Goal: Task Accomplishment & Management: Manage account settings

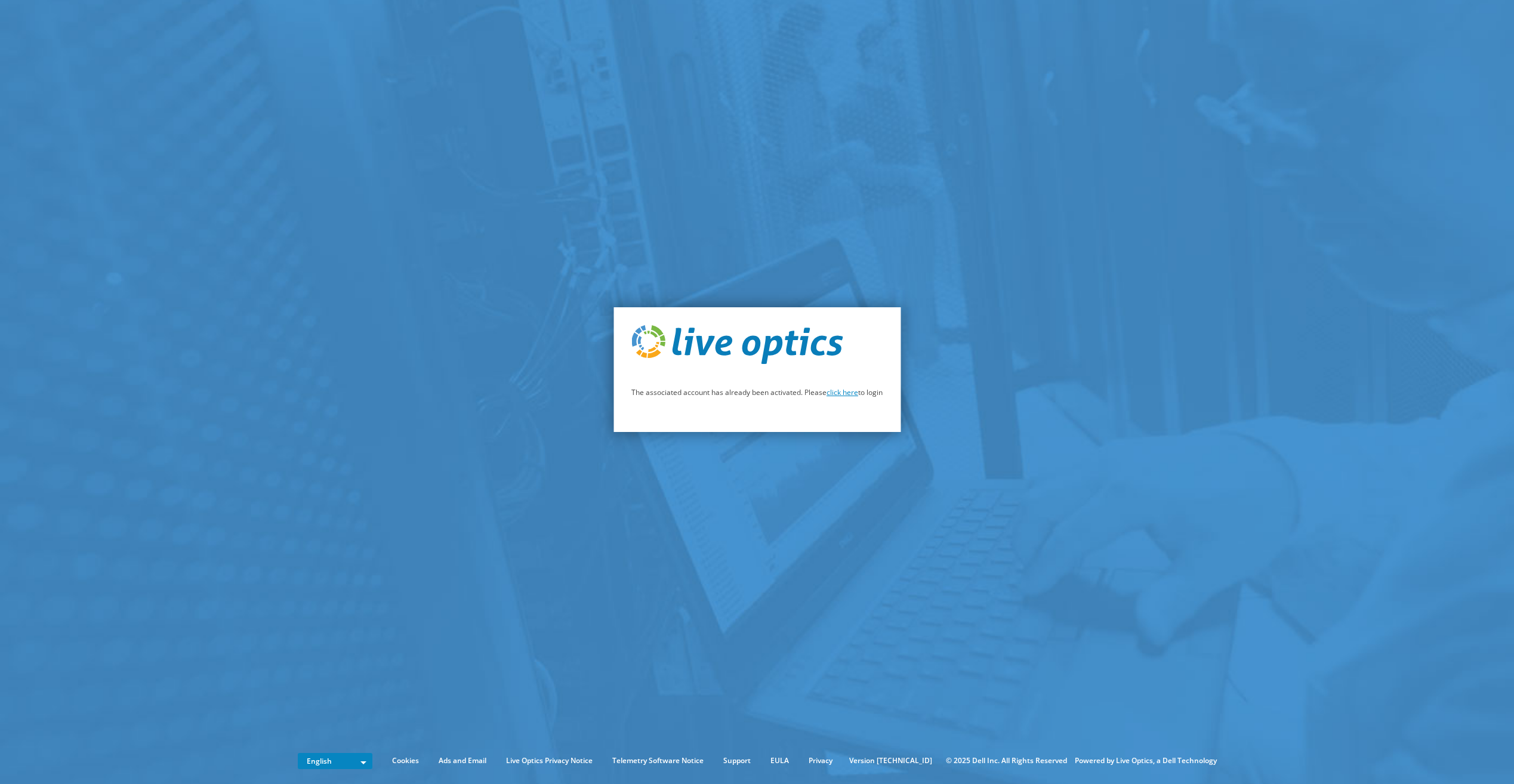
click at [847, 391] on link "click here" at bounding box center [842, 392] width 31 height 10
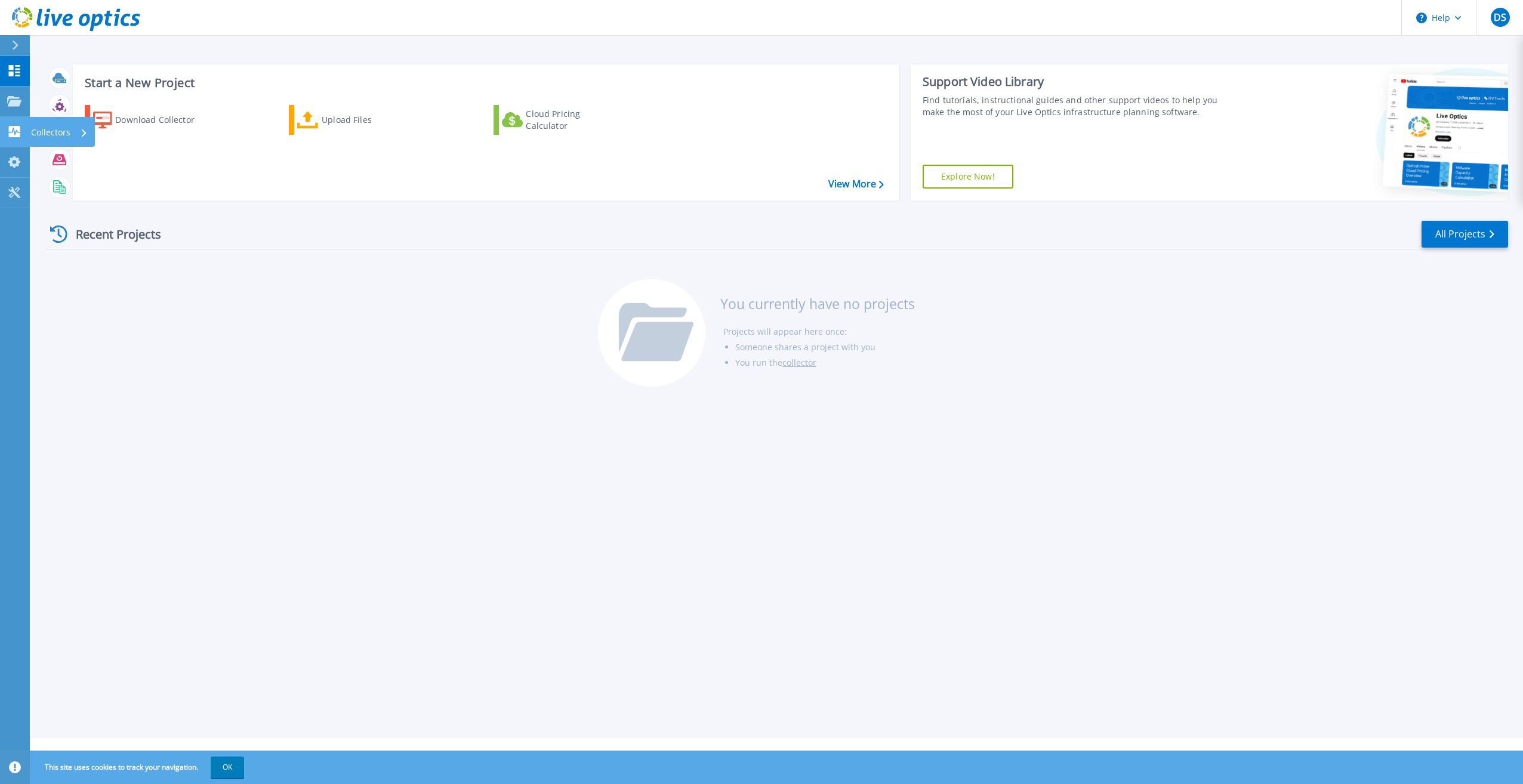
click at [17, 132] on icon at bounding box center [15, 131] width 15 height 11
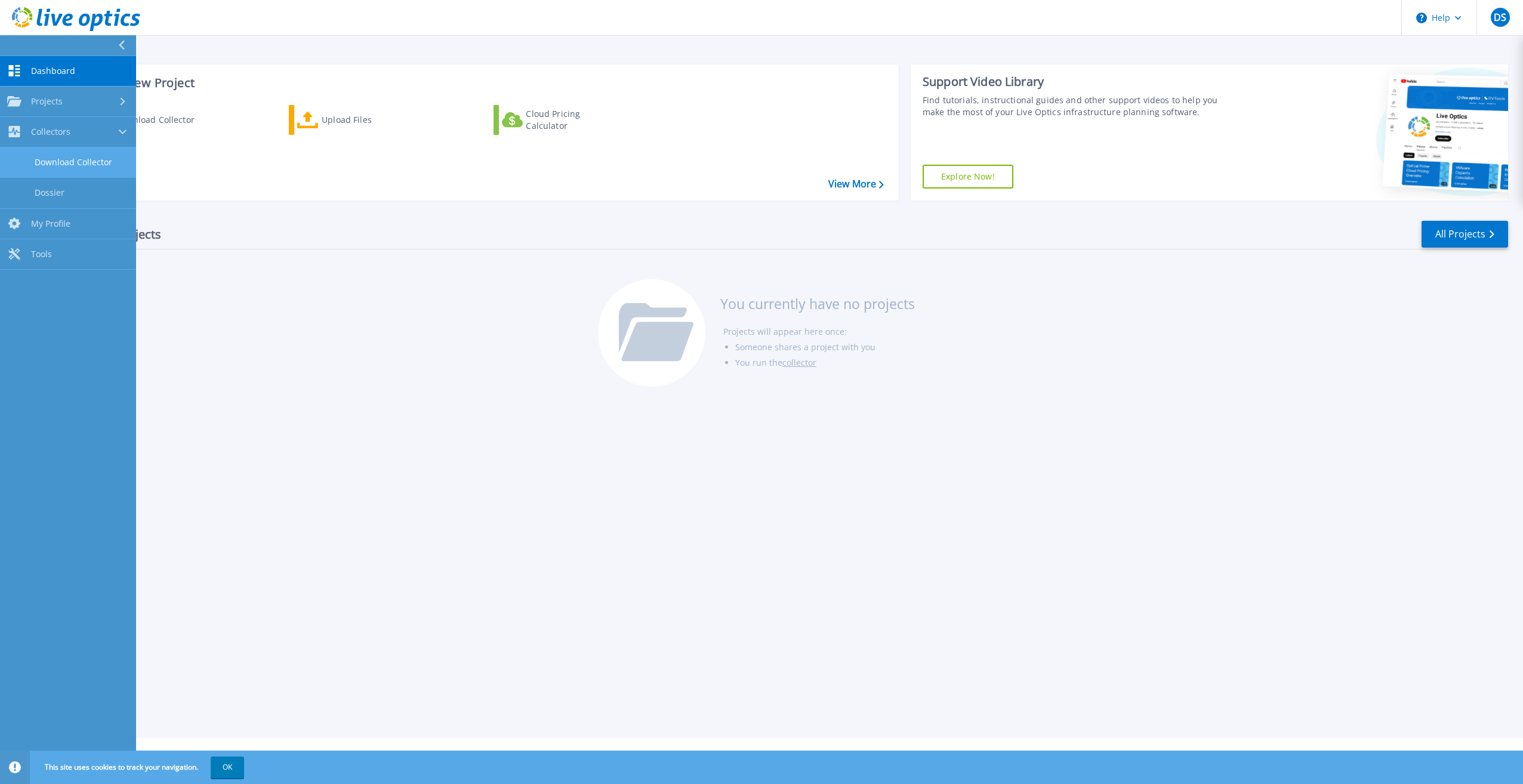
click at [56, 160] on link "Download Collector" at bounding box center [68, 162] width 136 height 30
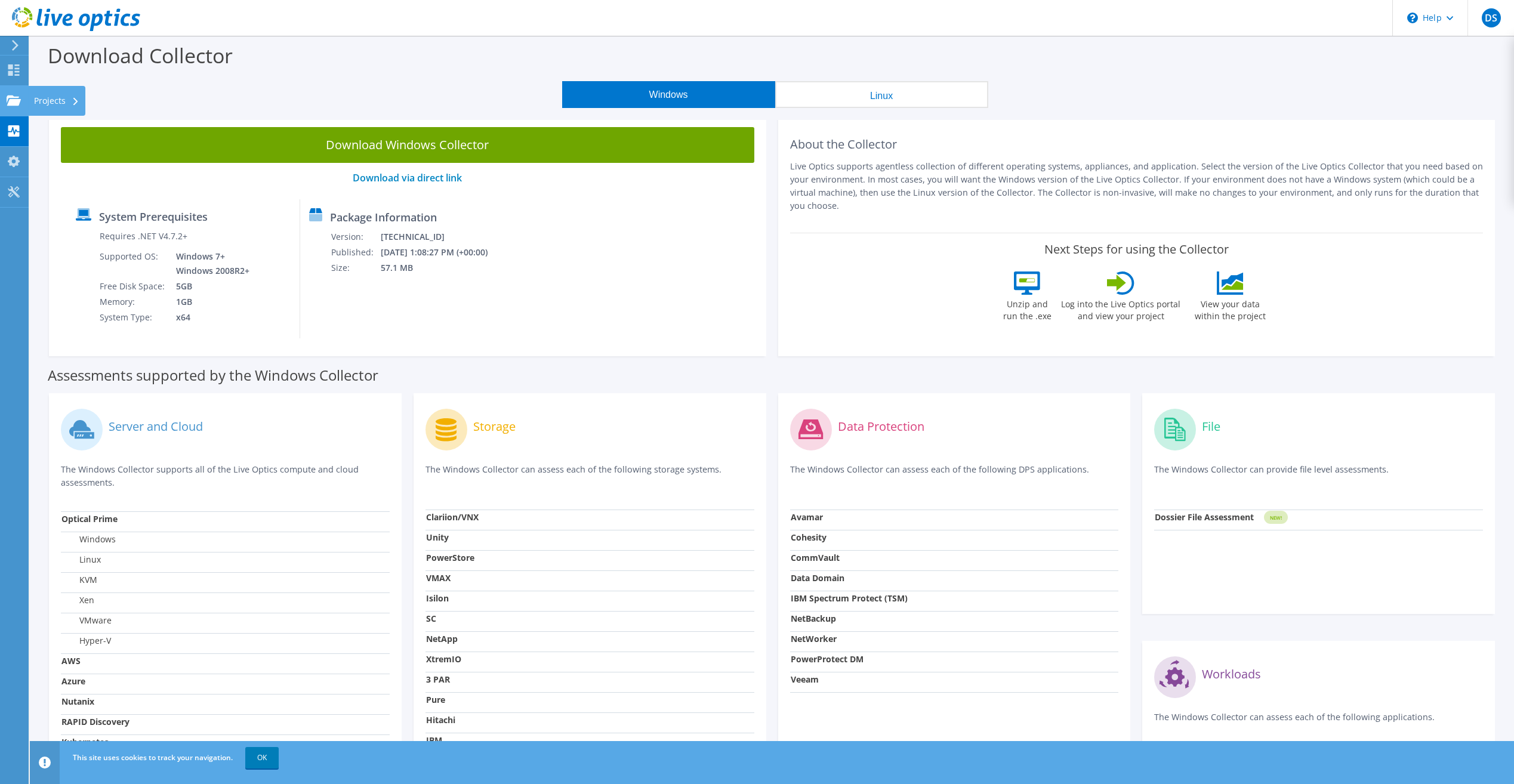
click at [49, 103] on div "Projects" at bounding box center [57, 101] width 57 height 30
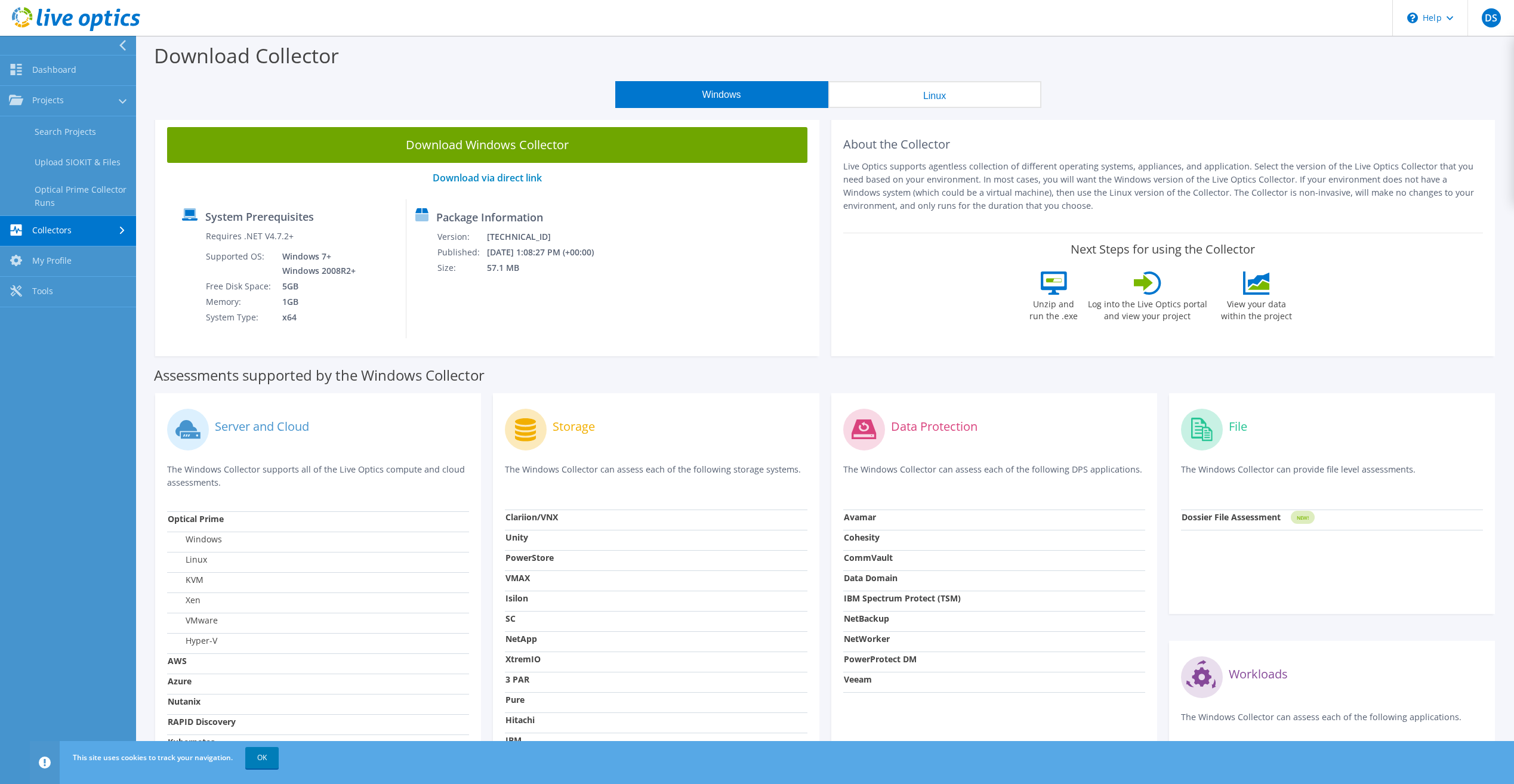
click at [87, 236] on link "Collectors" at bounding box center [68, 230] width 136 height 30
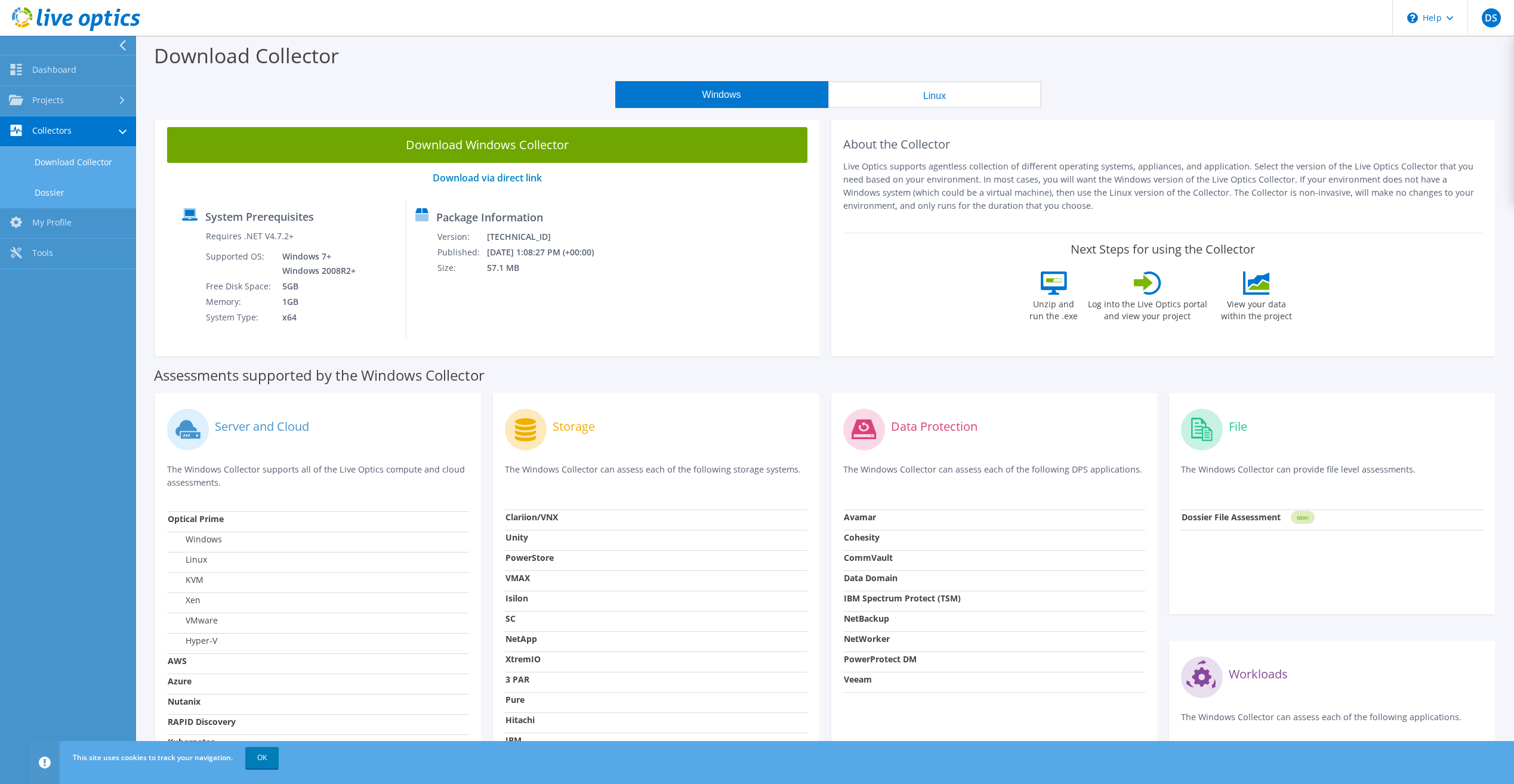
click at [59, 191] on link "Dossier" at bounding box center [68, 192] width 136 height 30
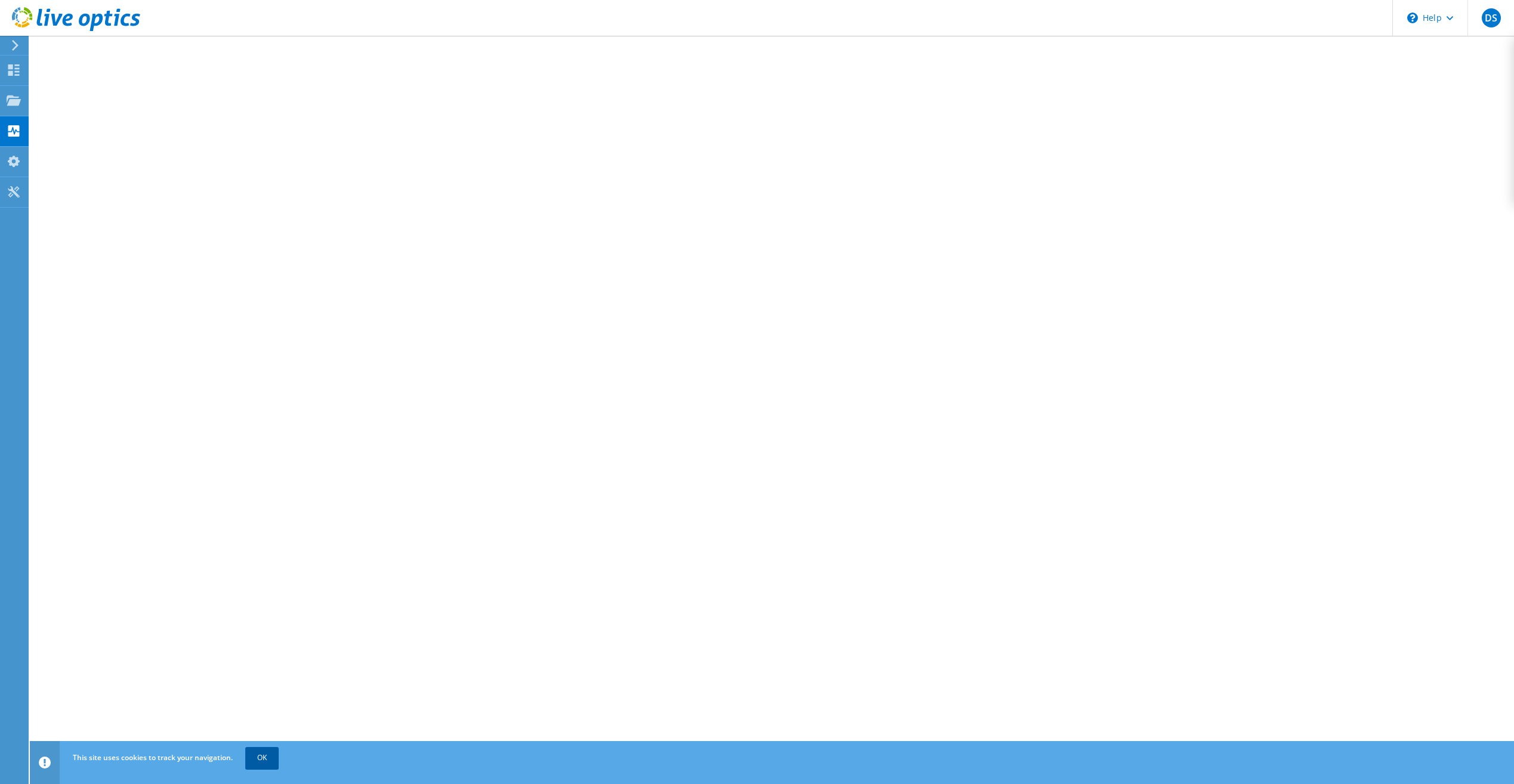
click at [269, 752] on link "OK" at bounding box center [262, 757] width 33 height 21
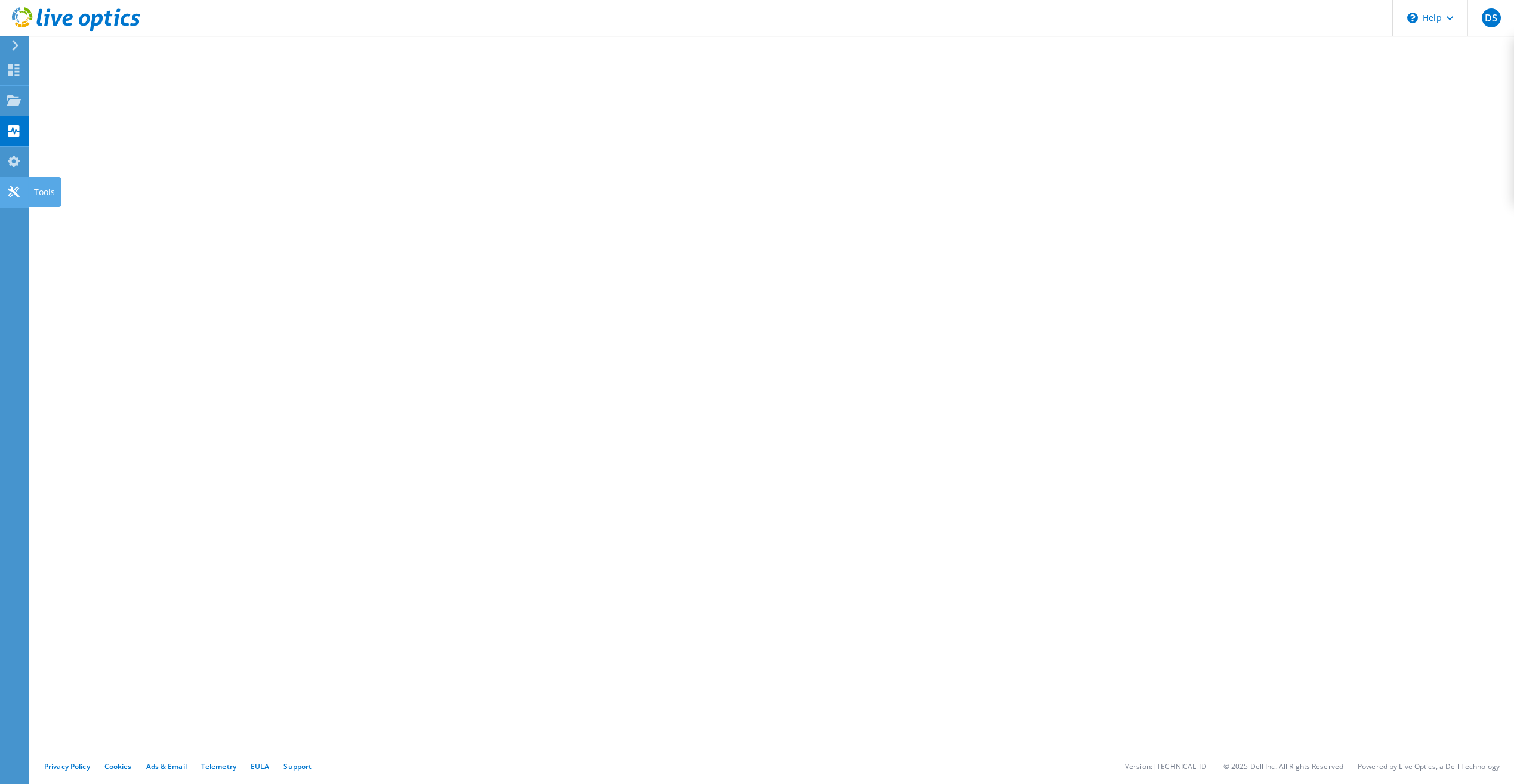
click at [9, 186] on icon at bounding box center [14, 192] width 15 height 11
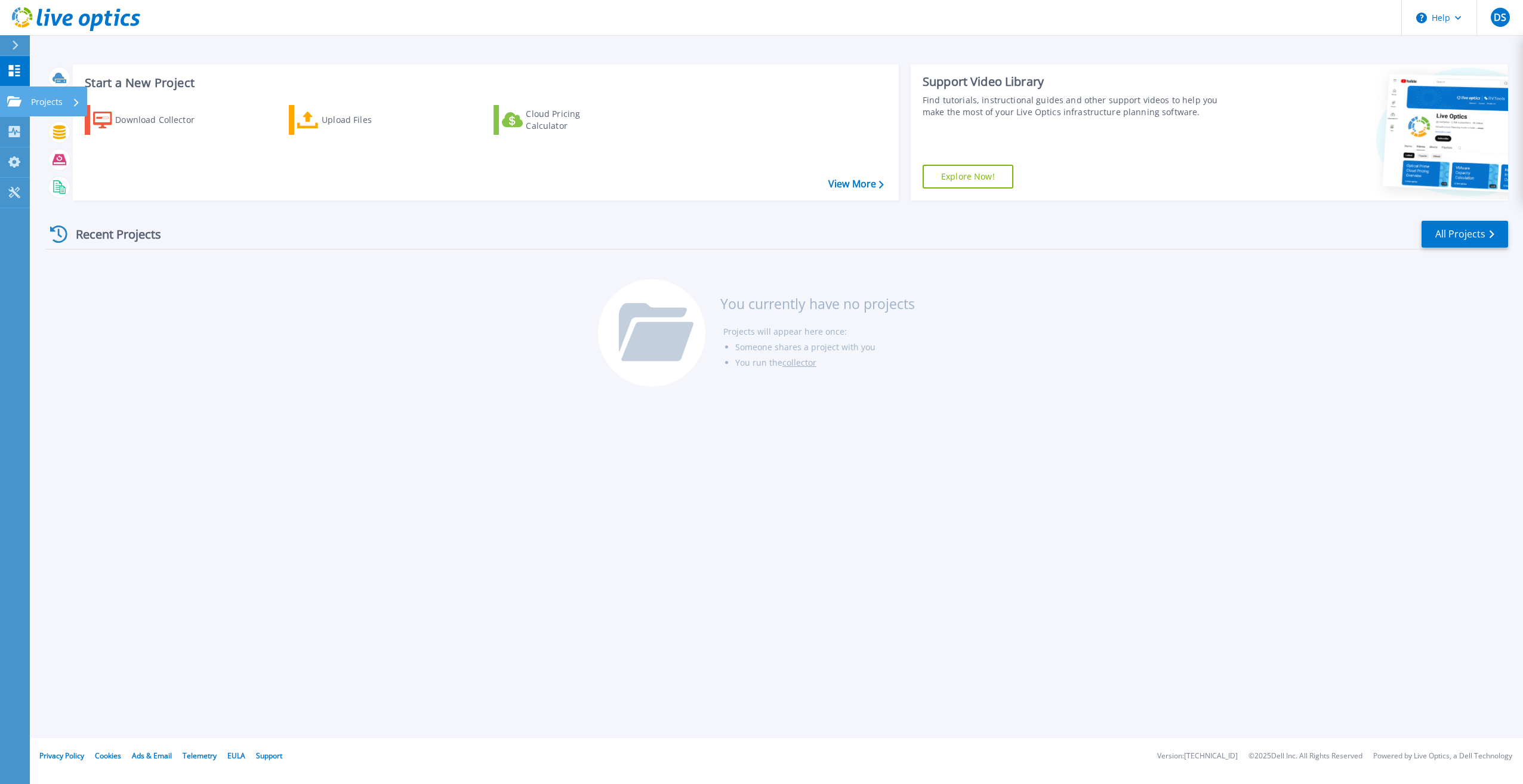
click at [8, 100] on icon at bounding box center [15, 101] width 15 height 10
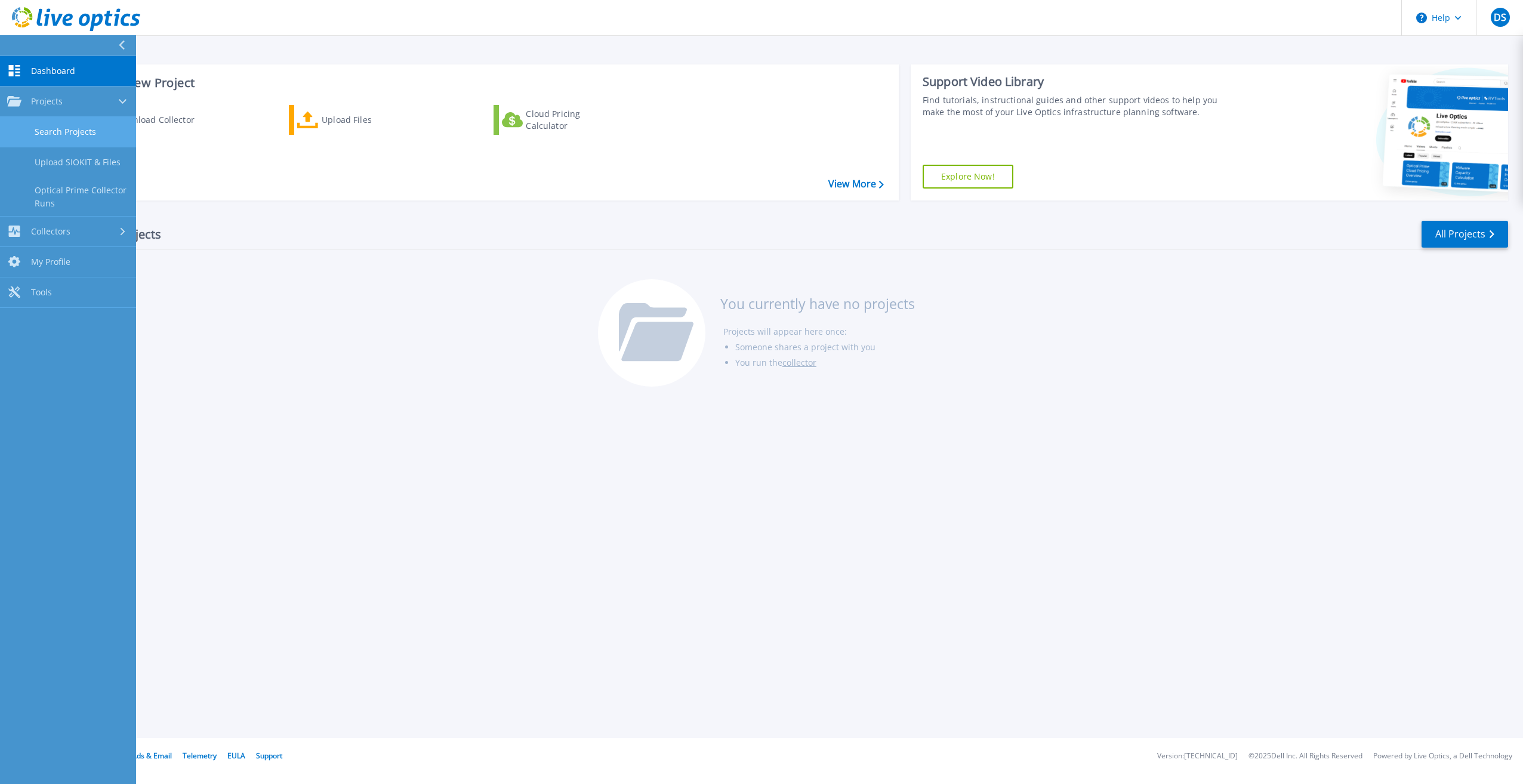
click at [79, 129] on link "Search Projects" at bounding box center [68, 131] width 136 height 30
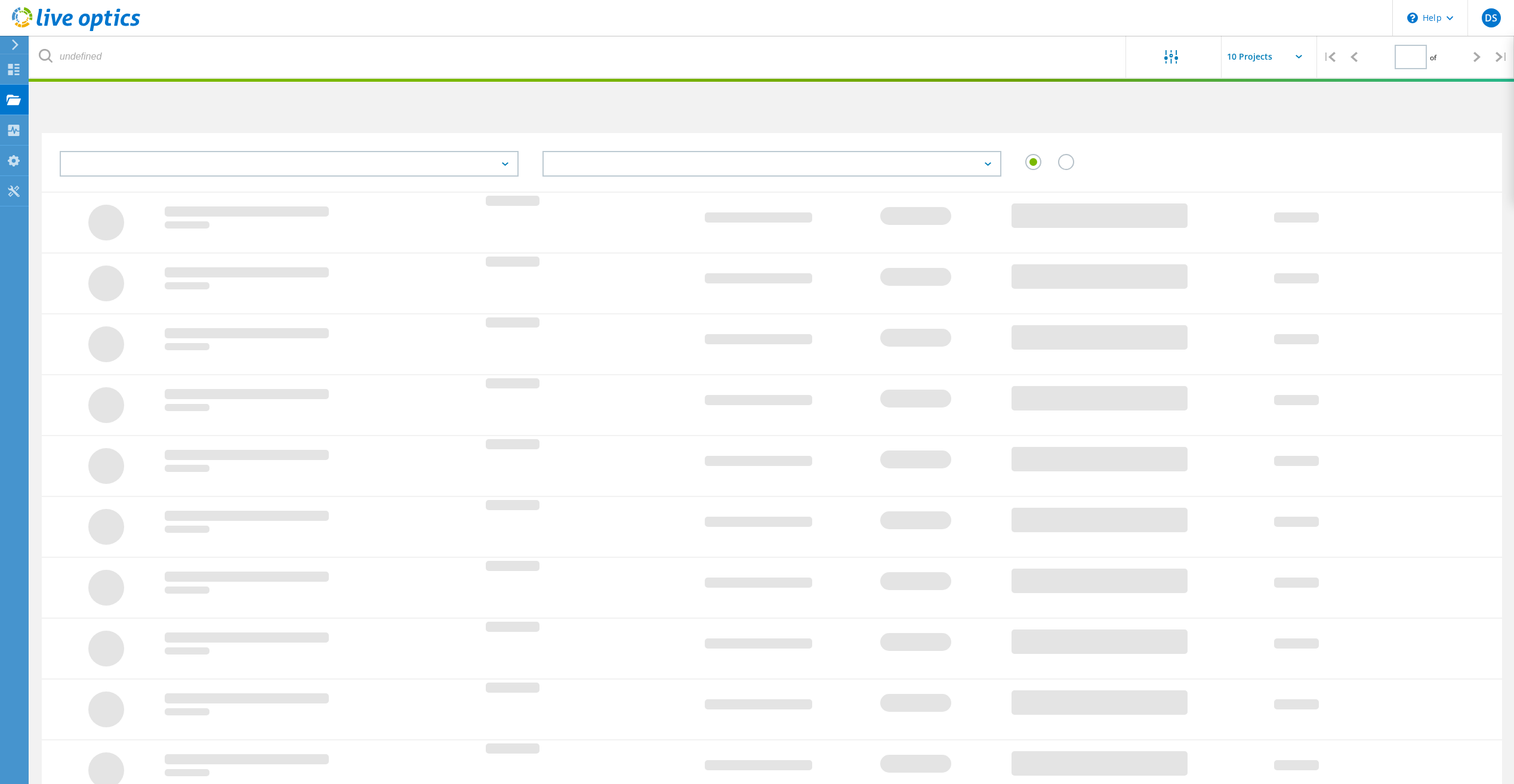
type input "1"
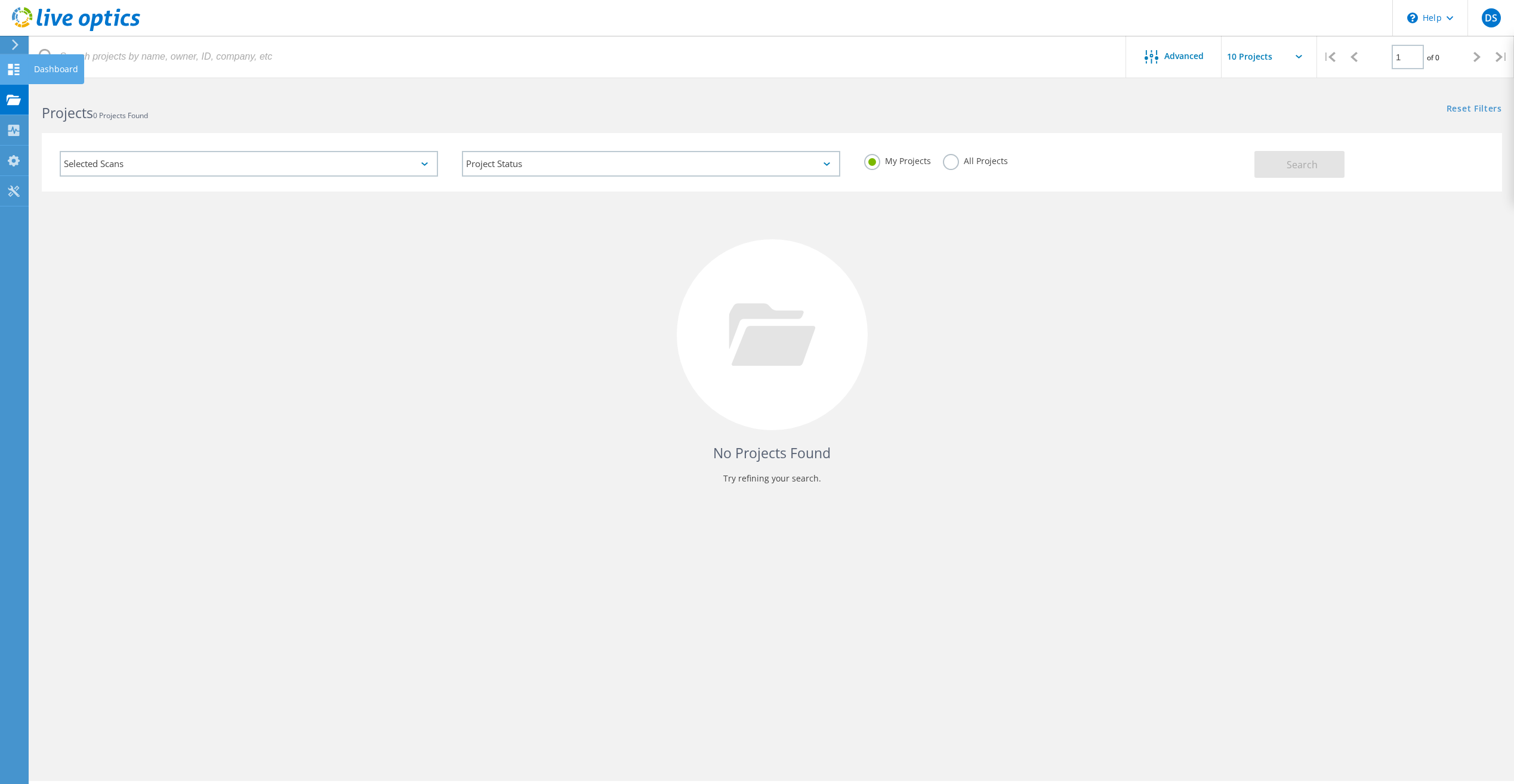
click at [15, 66] on icon at bounding box center [14, 70] width 15 height 11
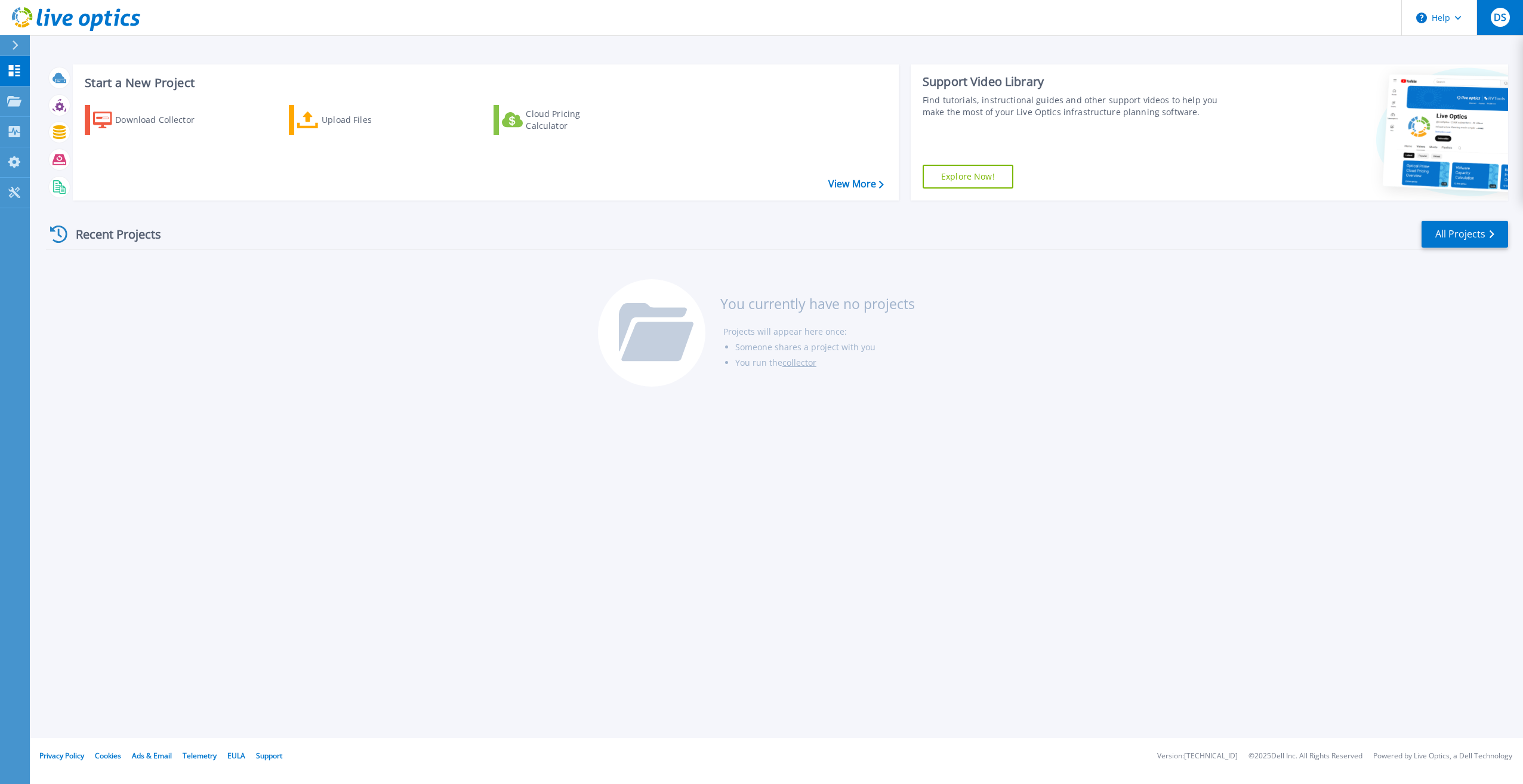
click at [1500, 19] on span "DS" at bounding box center [1500, 17] width 13 height 9
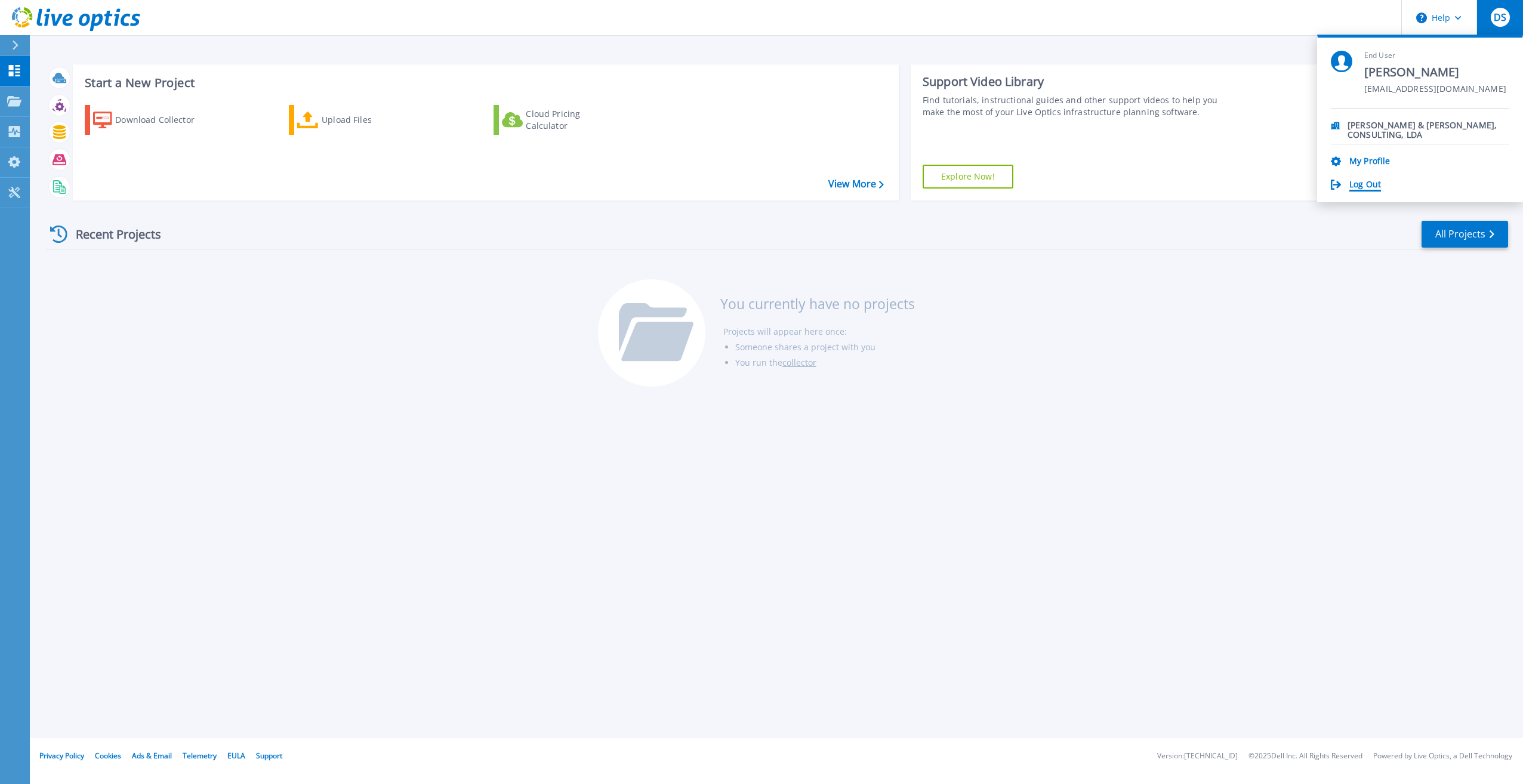
click at [1377, 181] on link "Log Out" at bounding box center [1365, 185] width 31 height 11
click at [1358, 186] on link "Log Out" at bounding box center [1365, 185] width 31 height 11
